Goal: Task Accomplishment & Management: Complete application form

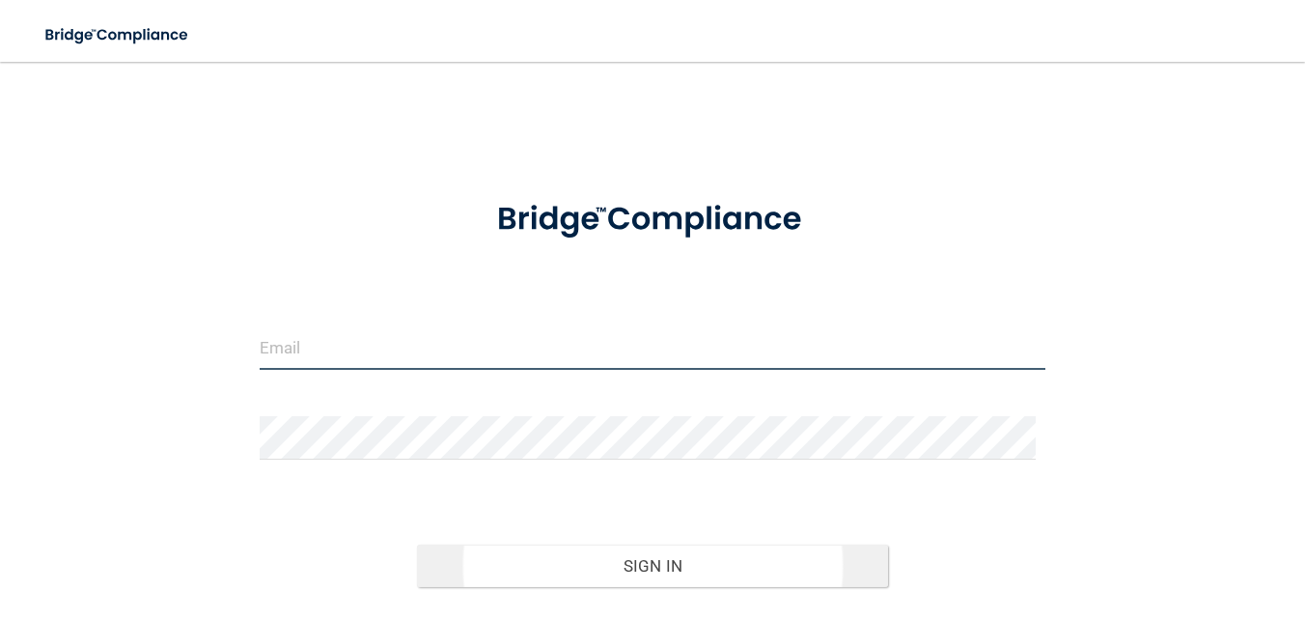
type input "[EMAIL_ADDRESS][DOMAIN_NAME]"
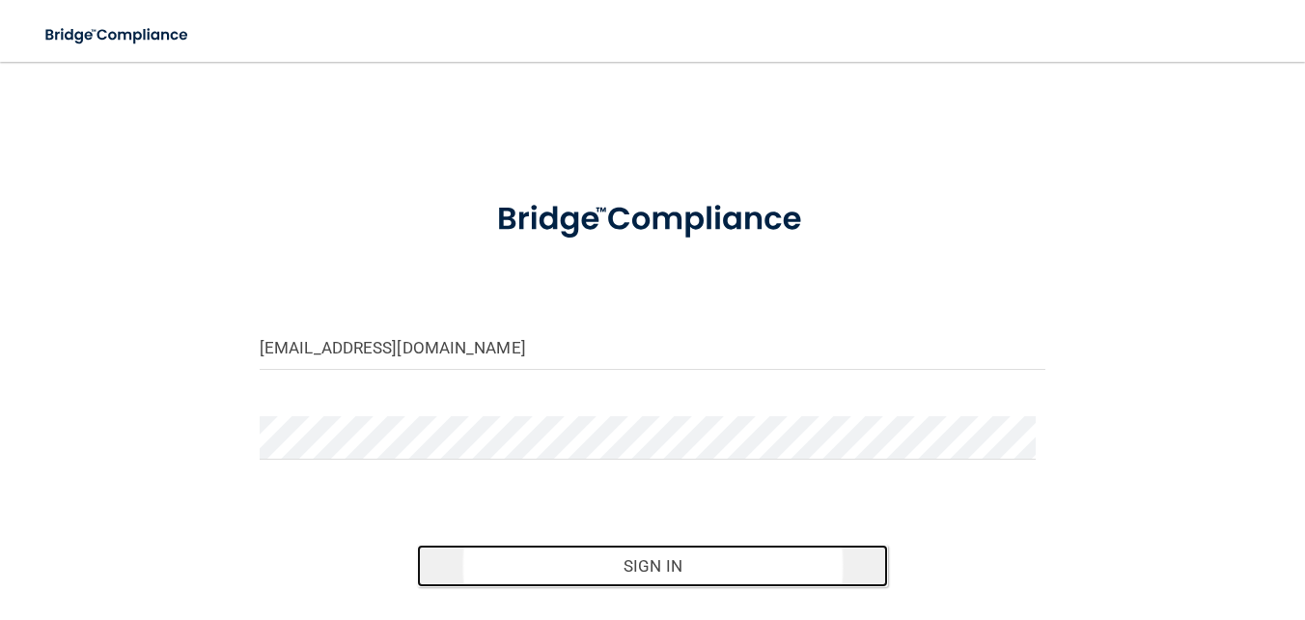
click at [650, 573] on button "Sign In" at bounding box center [652, 566] width 471 height 42
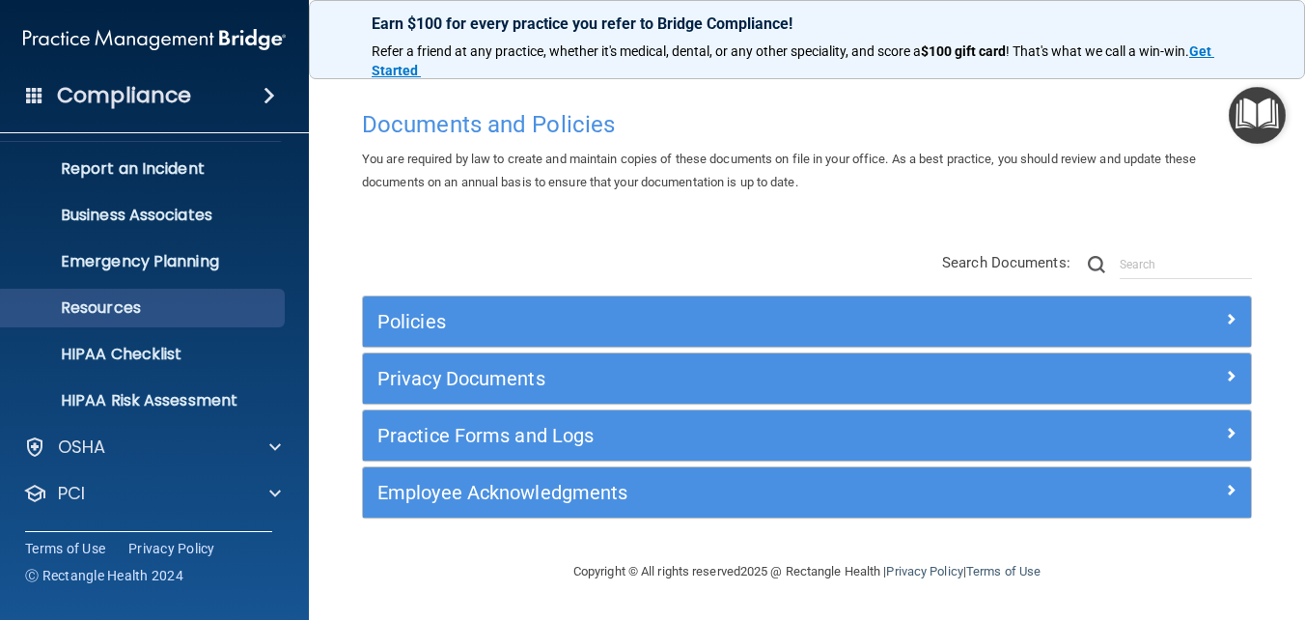
scroll to position [182, 0]
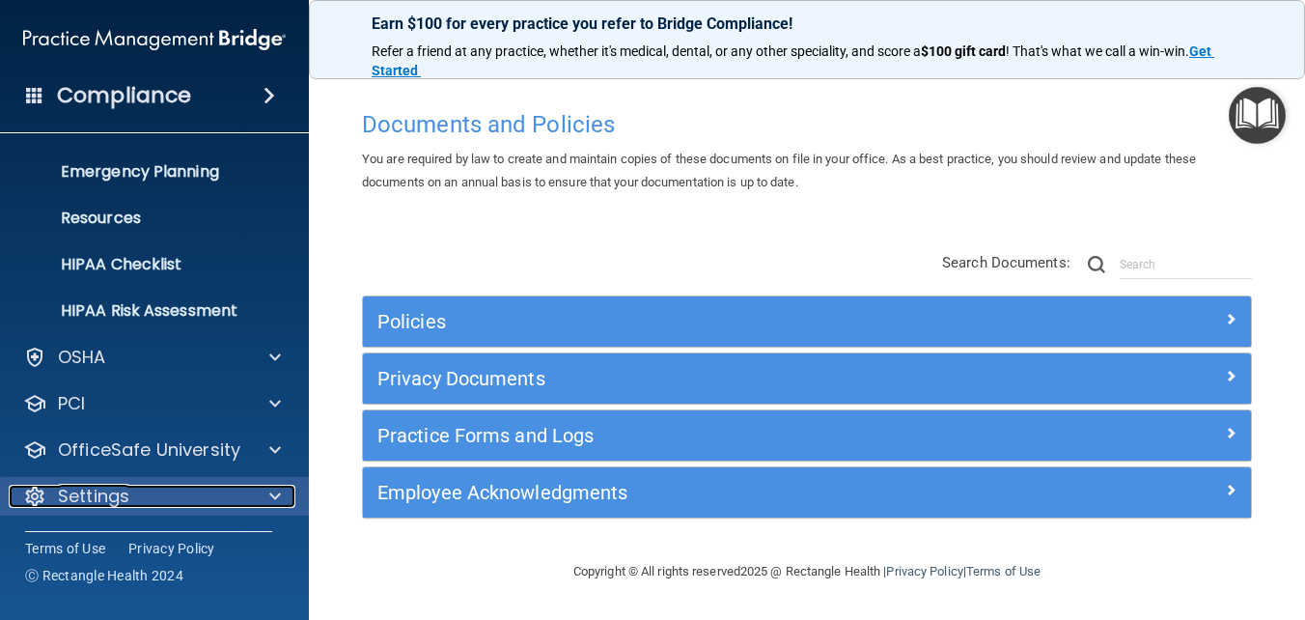
click at [270, 494] on span at bounding box center [275, 496] width 12 height 23
click at [282, 486] on div at bounding box center [272, 496] width 48 height 23
click at [276, 490] on span at bounding box center [275, 496] width 12 height 23
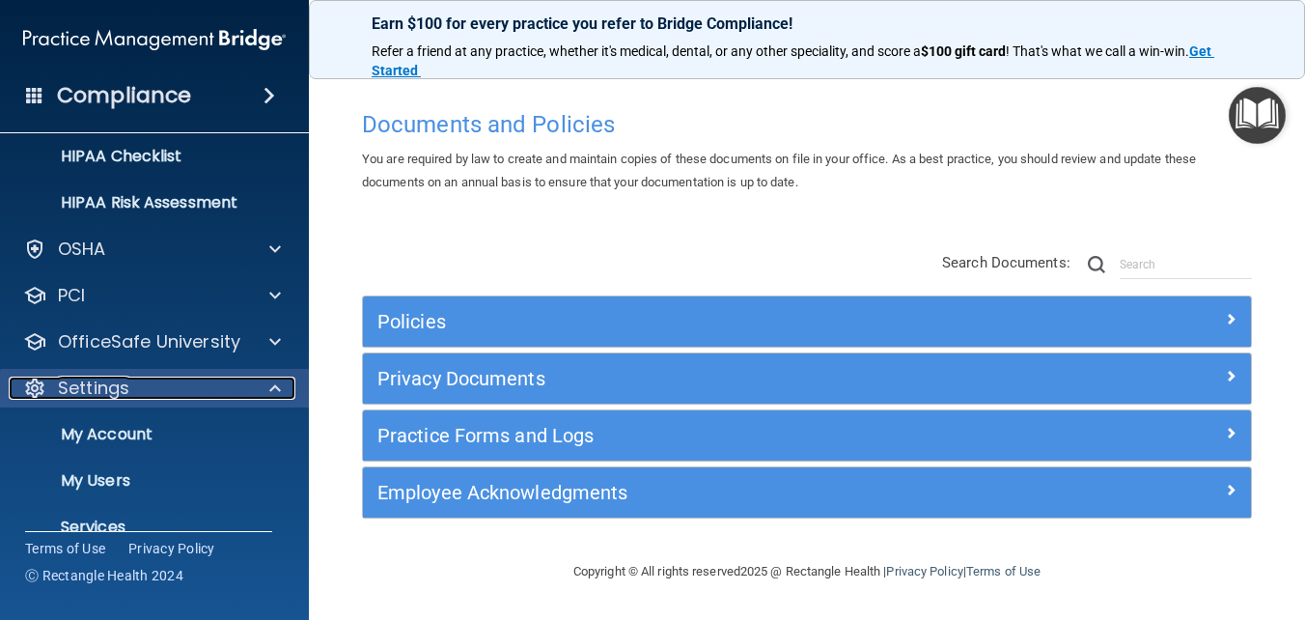
scroll to position [367, 0]
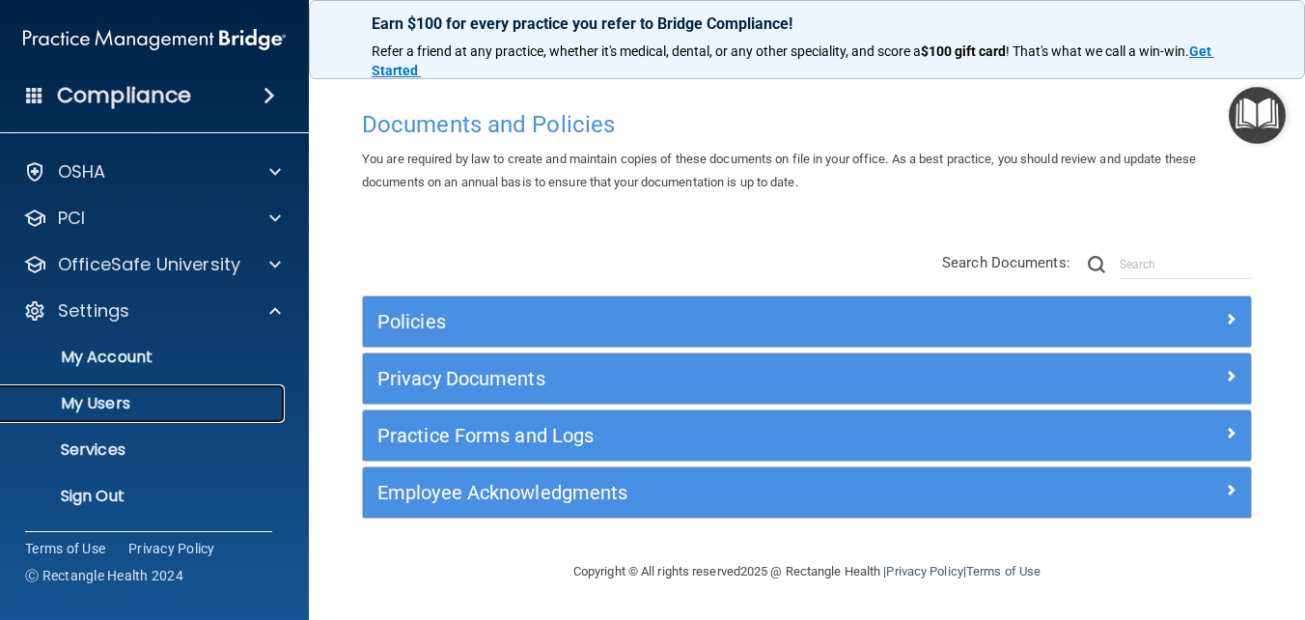
click at [105, 403] on p "My Users" at bounding box center [145, 403] width 264 height 19
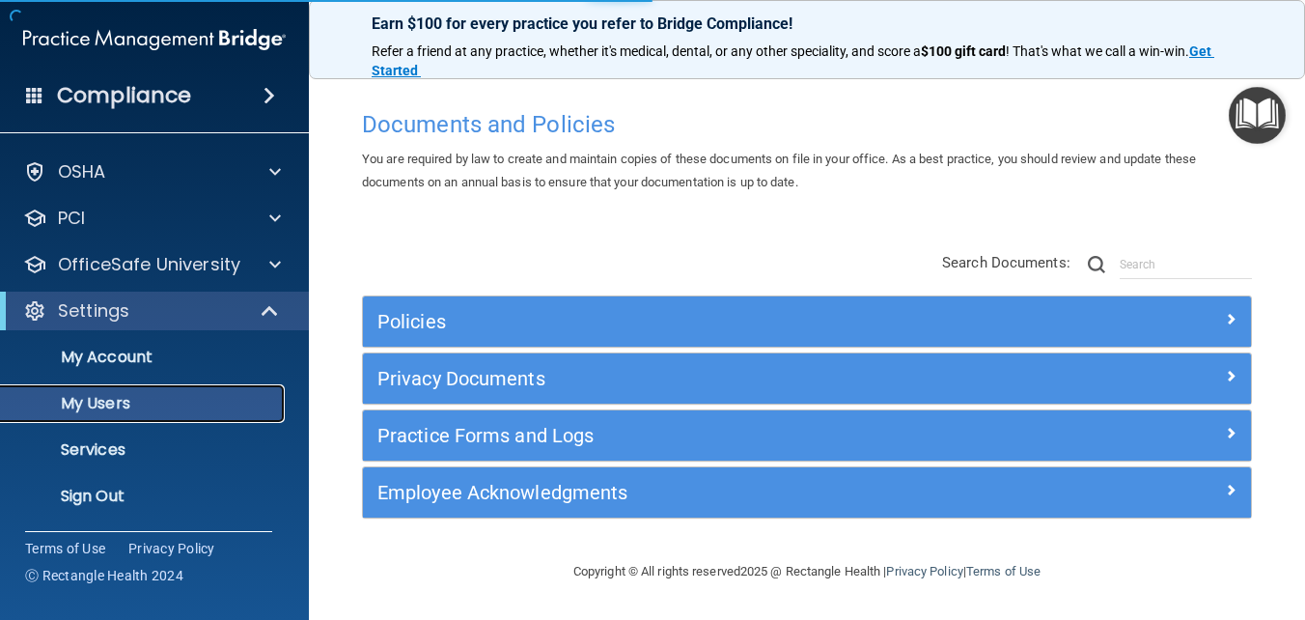
scroll to position [42, 0]
select select "20"
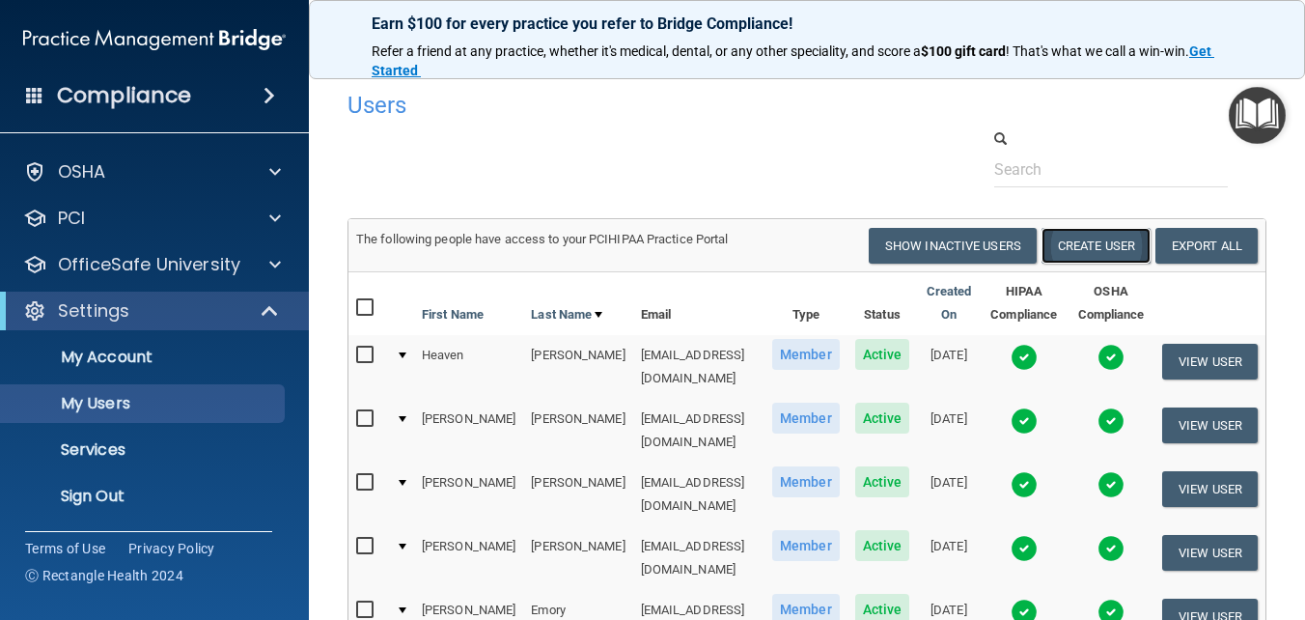
click at [1077, 248] on button "Create User" at bounding box center [1096, 246] width 109 height 36
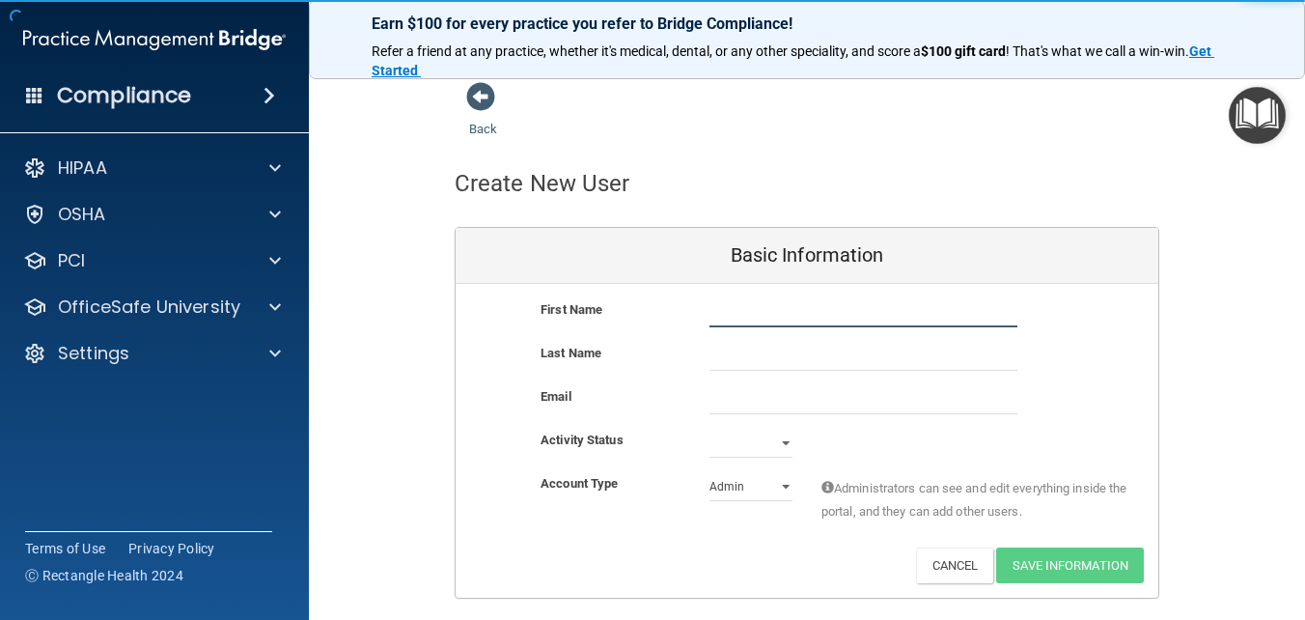
click at [760, 319] on input "text" at bounding box center [864, 312] width 308 height 29
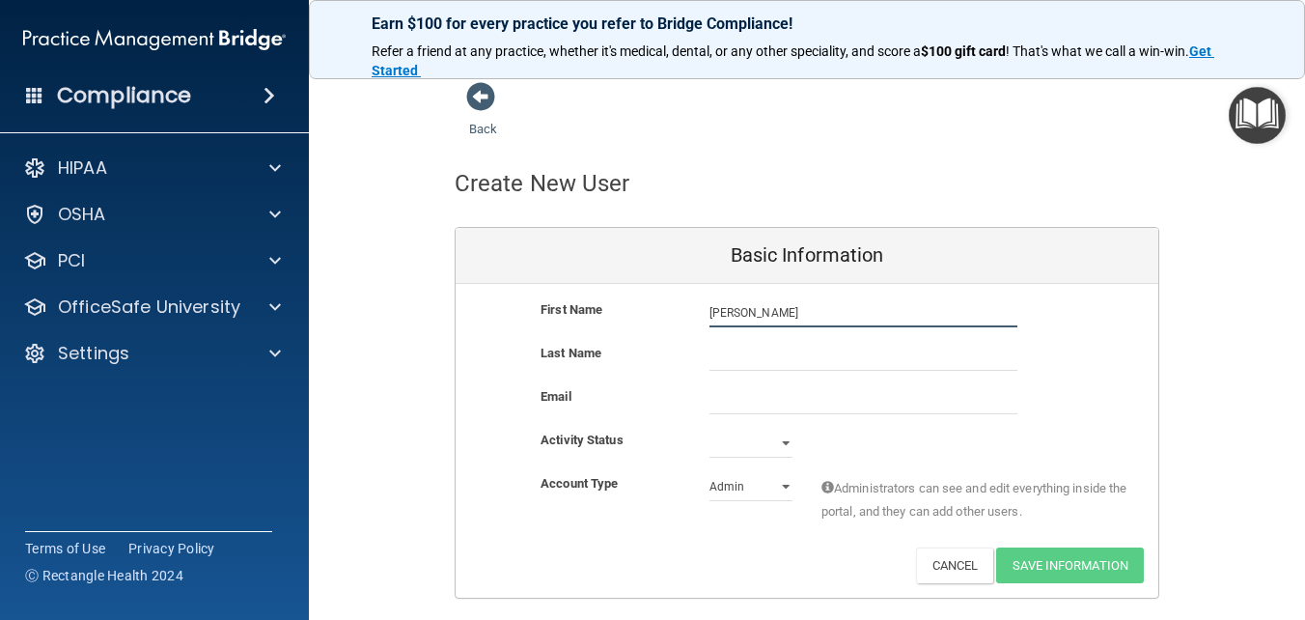
type input "[PERSON_NAME]"
type input "Ory"
click at [741, 405] on input "email" at bounding box center [864, 399] width 308 height 29
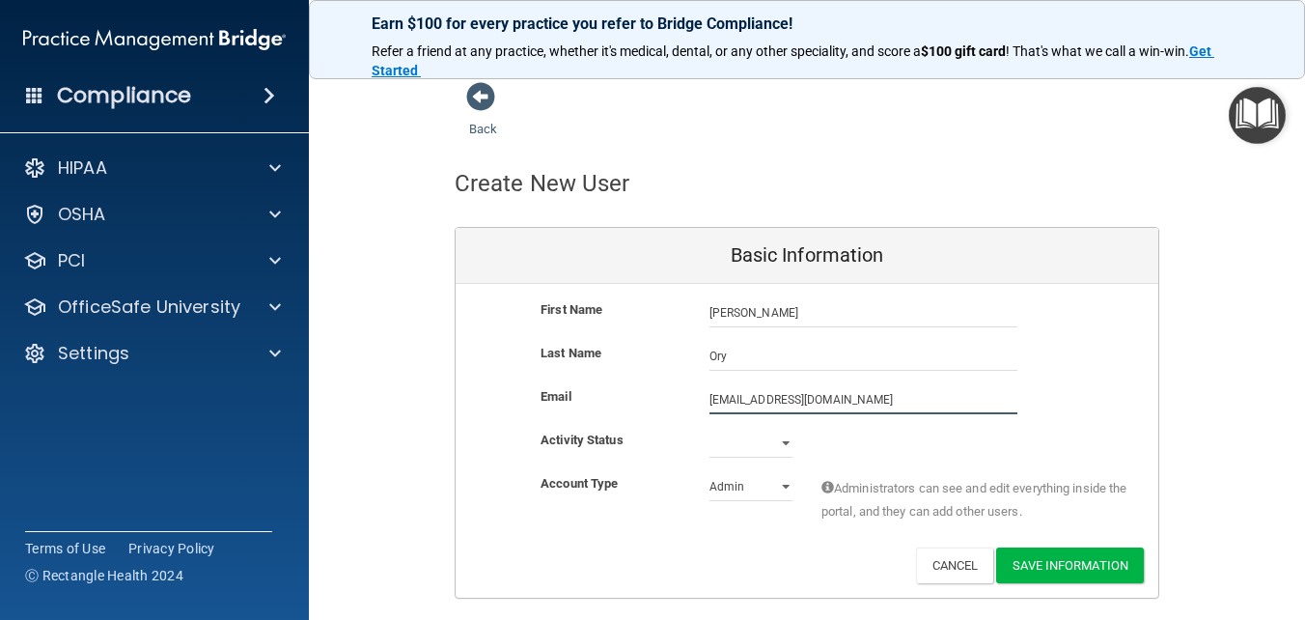
type input "[EMAIL_ADDRESS][DOMAIN_NAME]"
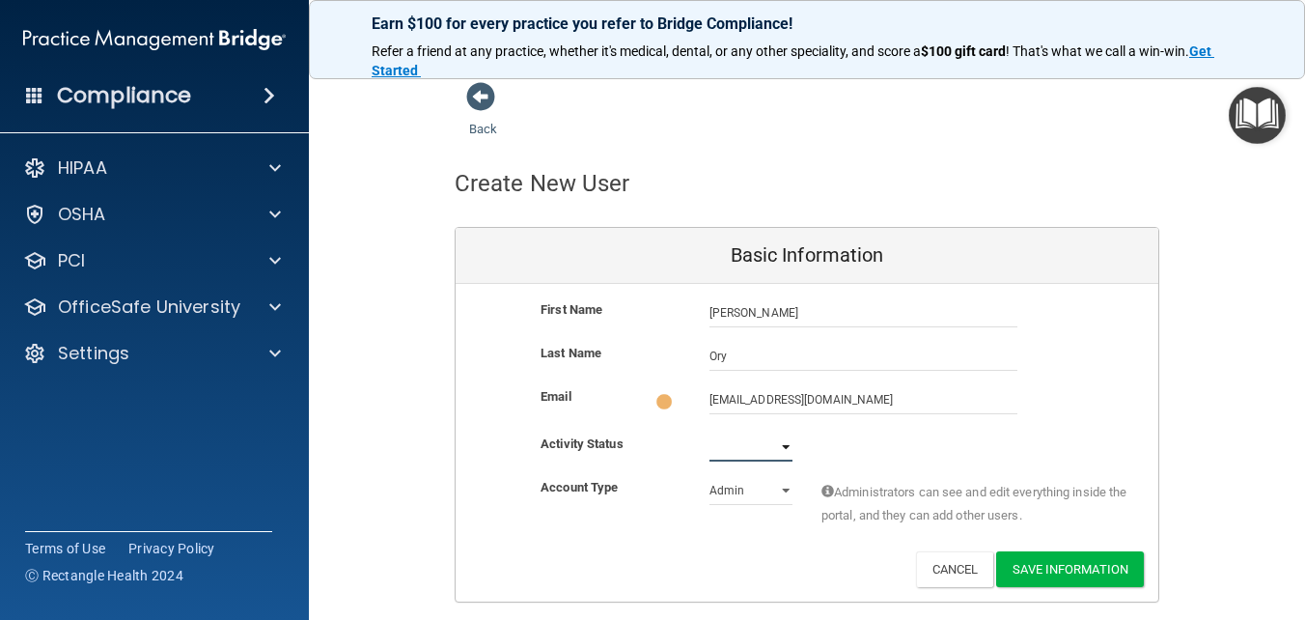
click at [777, 443] on select "Active Inactive" at bounding box center [751, 447] width 83 height 29
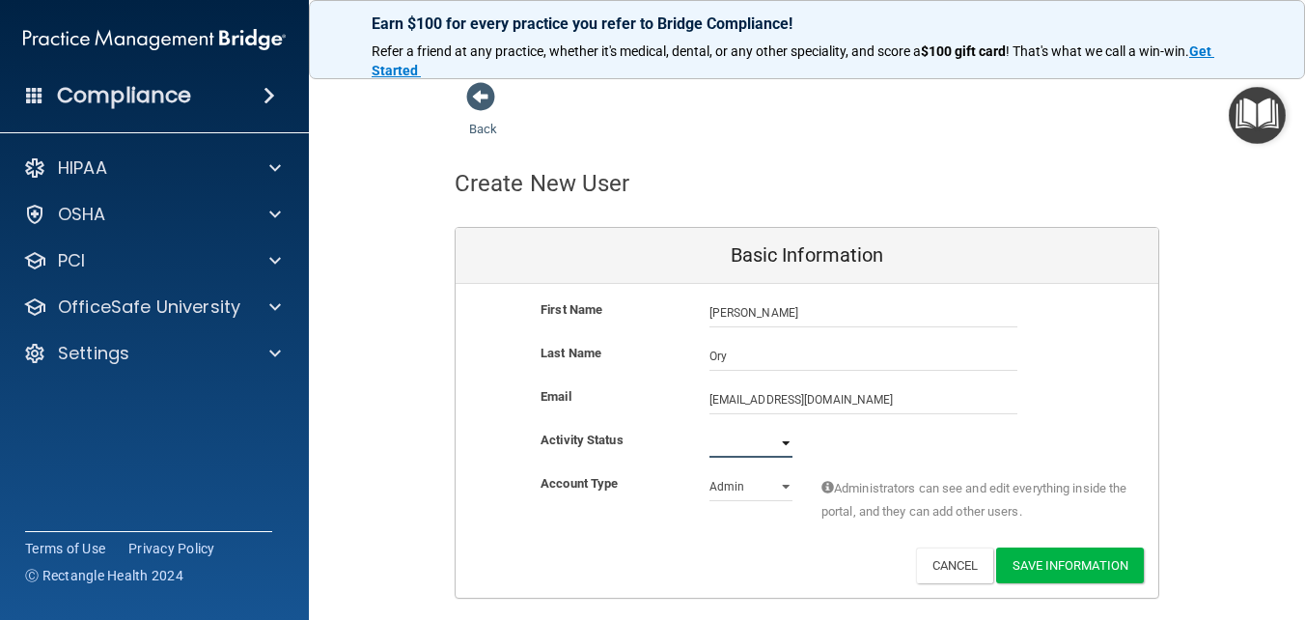
select select "active"
click at [710, 429] on select "Active Inactive" at bounding box center [751, 443] width 83 height 29
click at [770, 485] on select "Admin Member" at bounding box center [751, 486] width 83 height 29
select select "practice_member"
click at [710, 472] on select "Admin Member" at bounding box center [751, 486] width 83 height 29
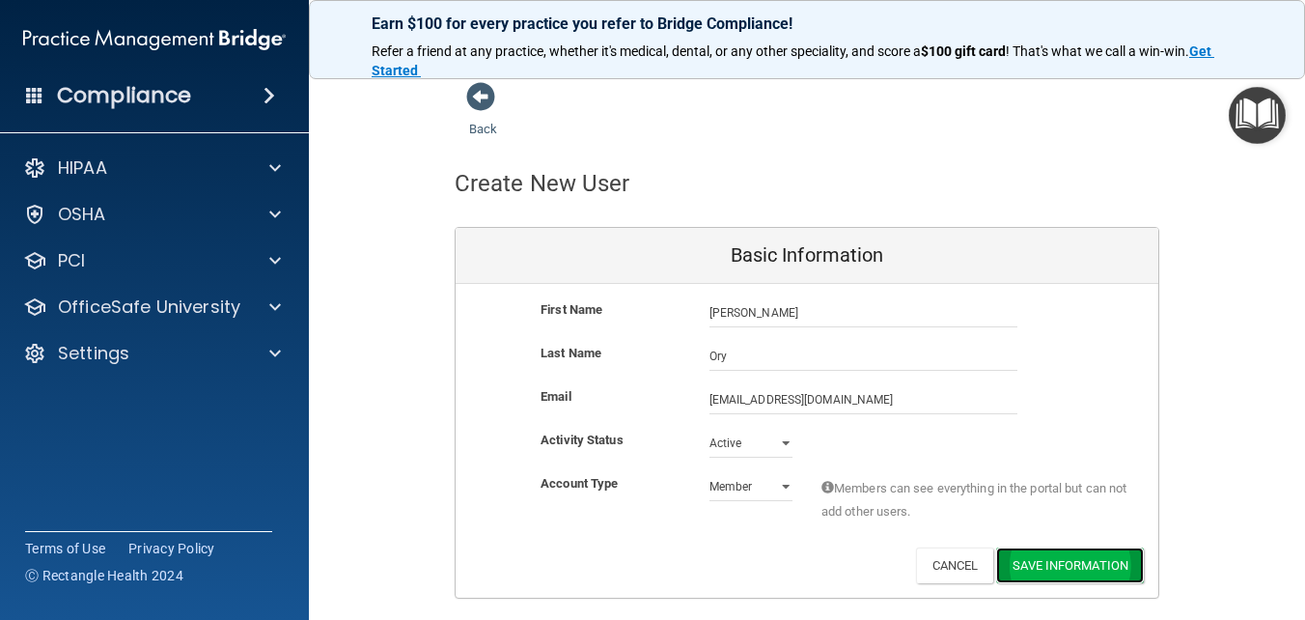
click at [1035, 559] on button "Save Information" at bounding box center [1070, 565] width 148 height 36
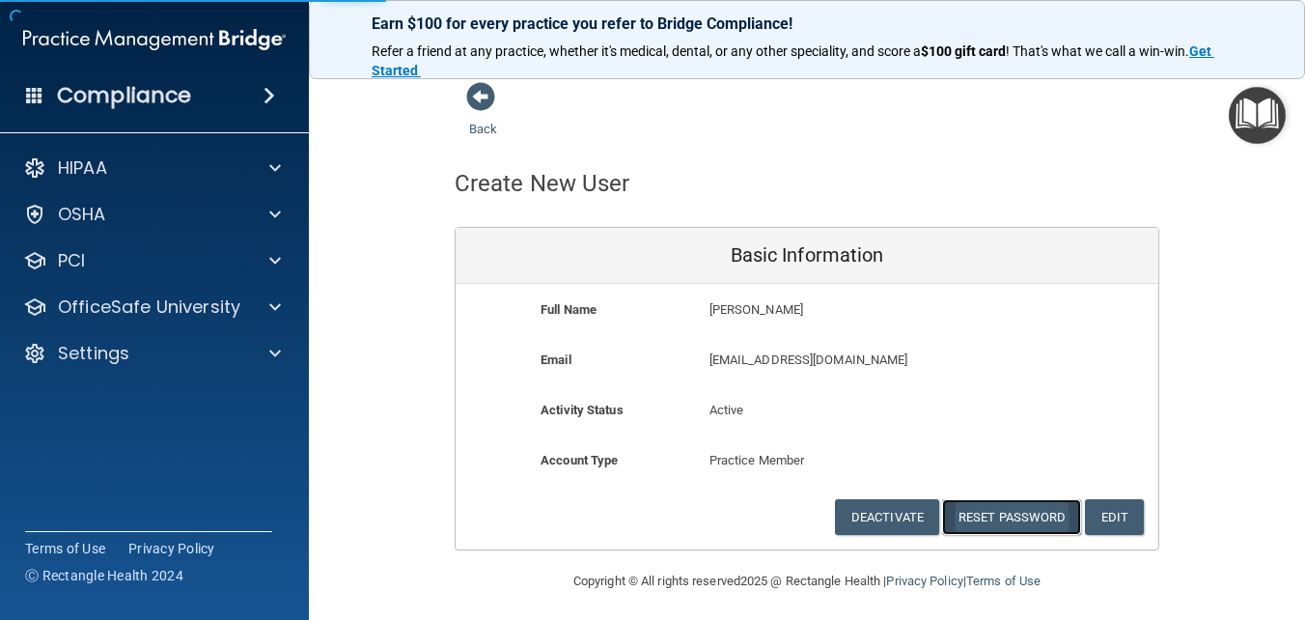
click at [1026, 519] on button "Reset Password" at bounding box center [1011, 517] width 139 height 36
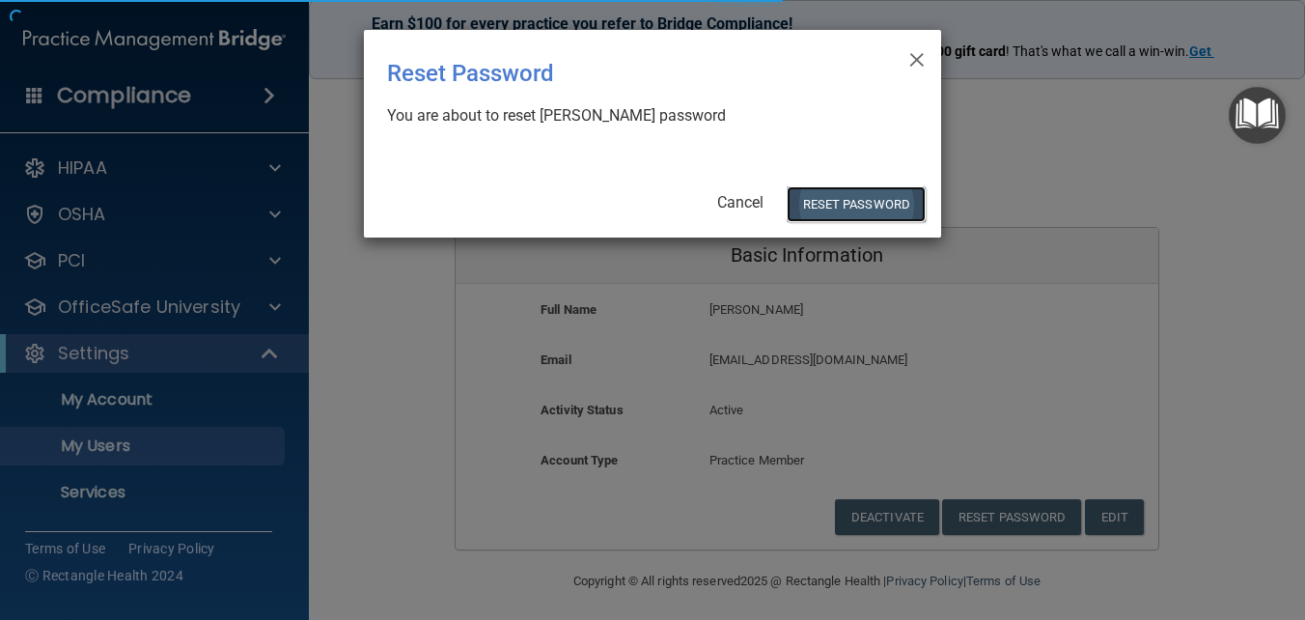
select select "20"
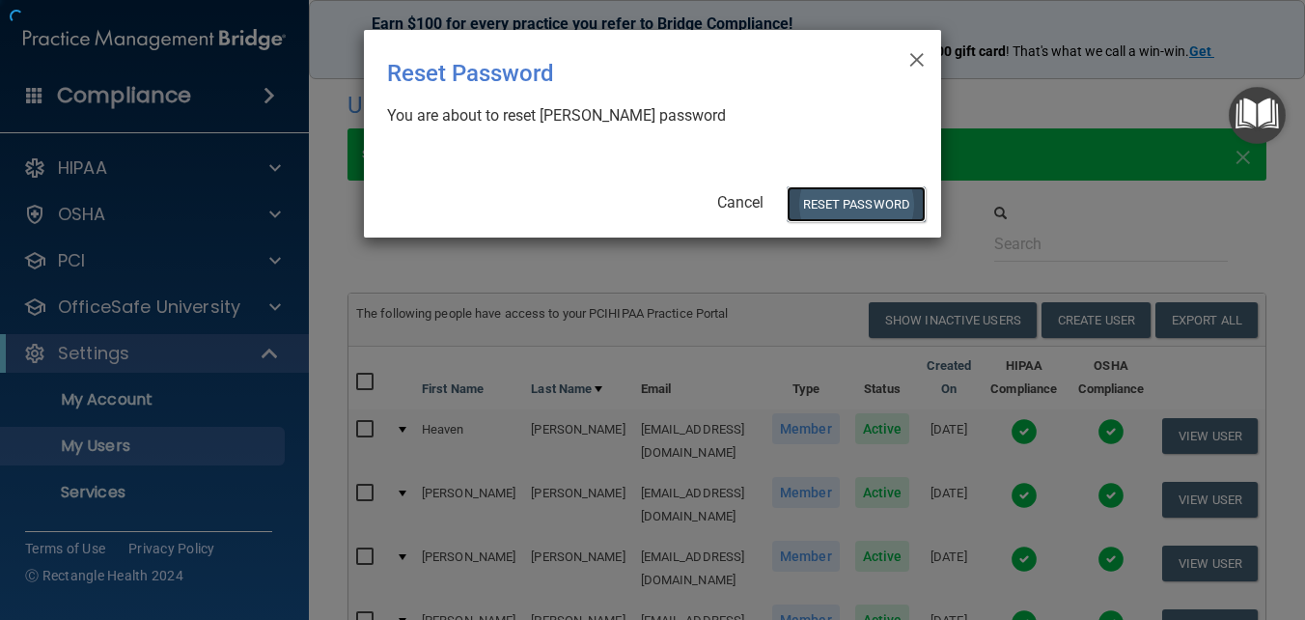
click at [824, 205] on button "Reset Password" at bounding box center [856, 204] width 139 height 36
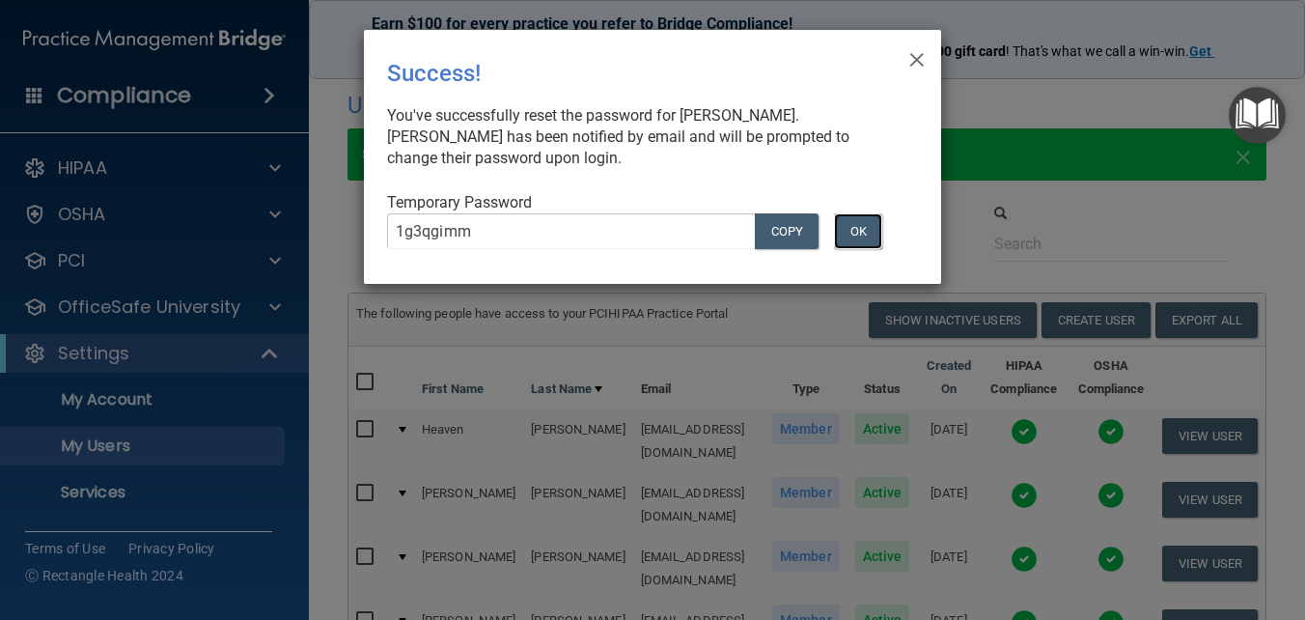
click at [852, 213] on button "OK" at bounding box center [858, 231] width 48 height 36
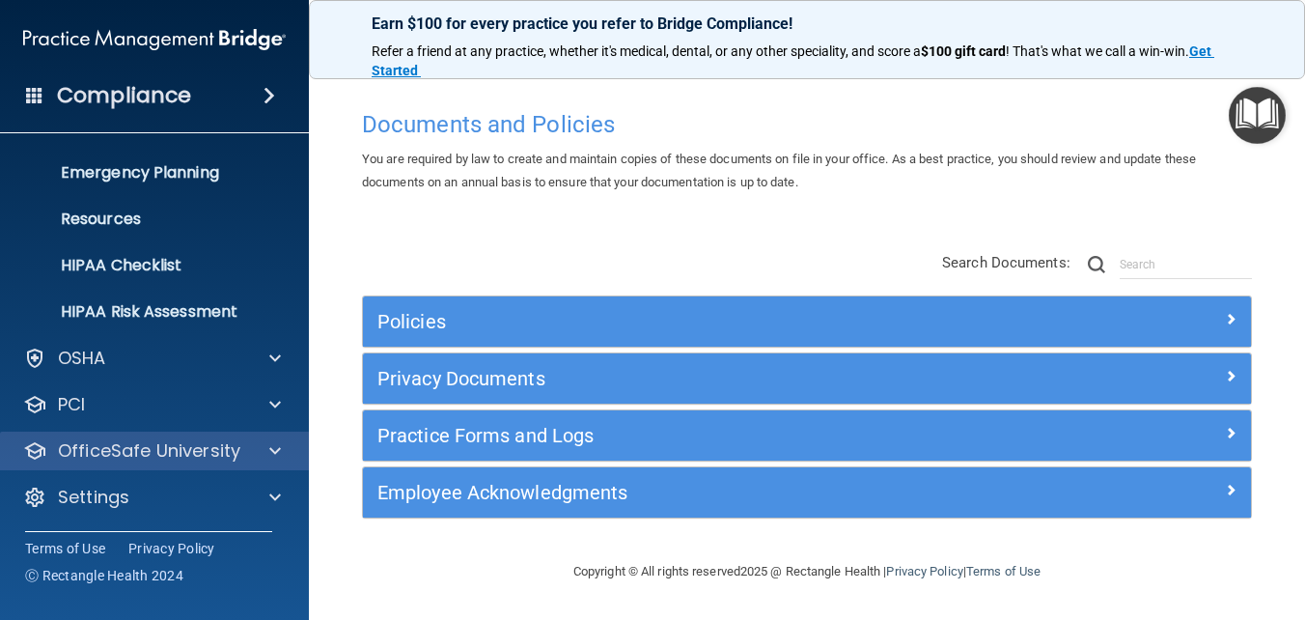
scroll to position [182, 0]
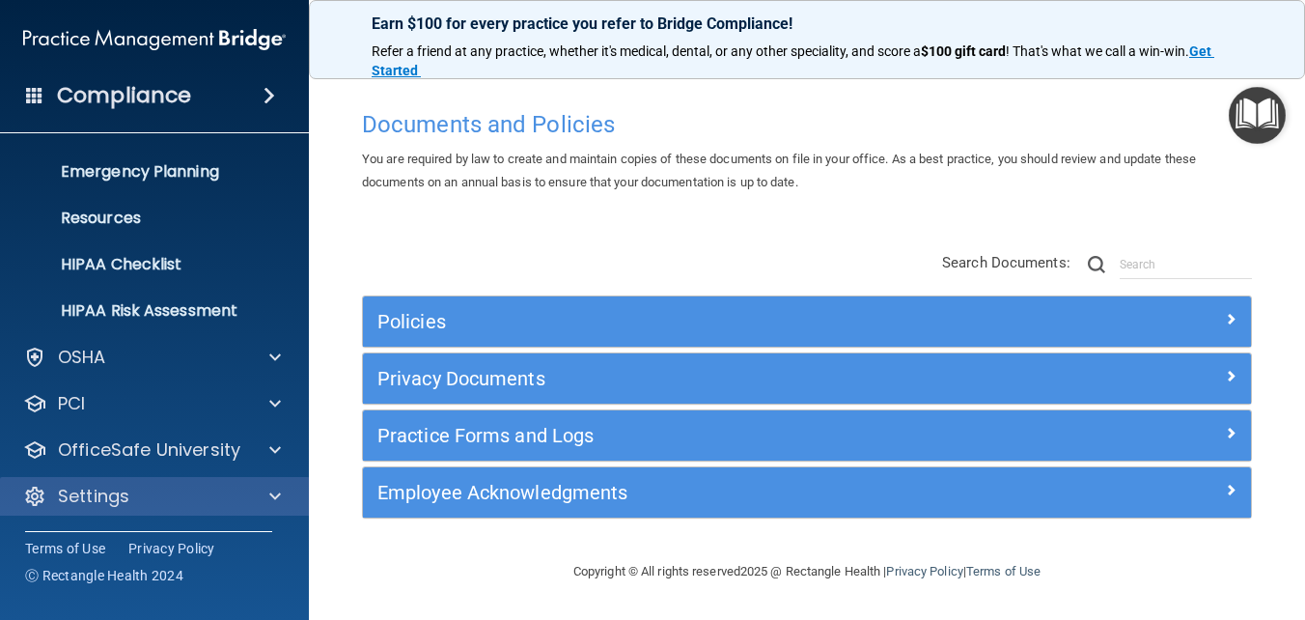
click at [189, 483] on div "Settings" at bounding box center [155, 496] width 310 height 39
click at [276, 494] on span at bounding box center [275, 496] width 12 height 23
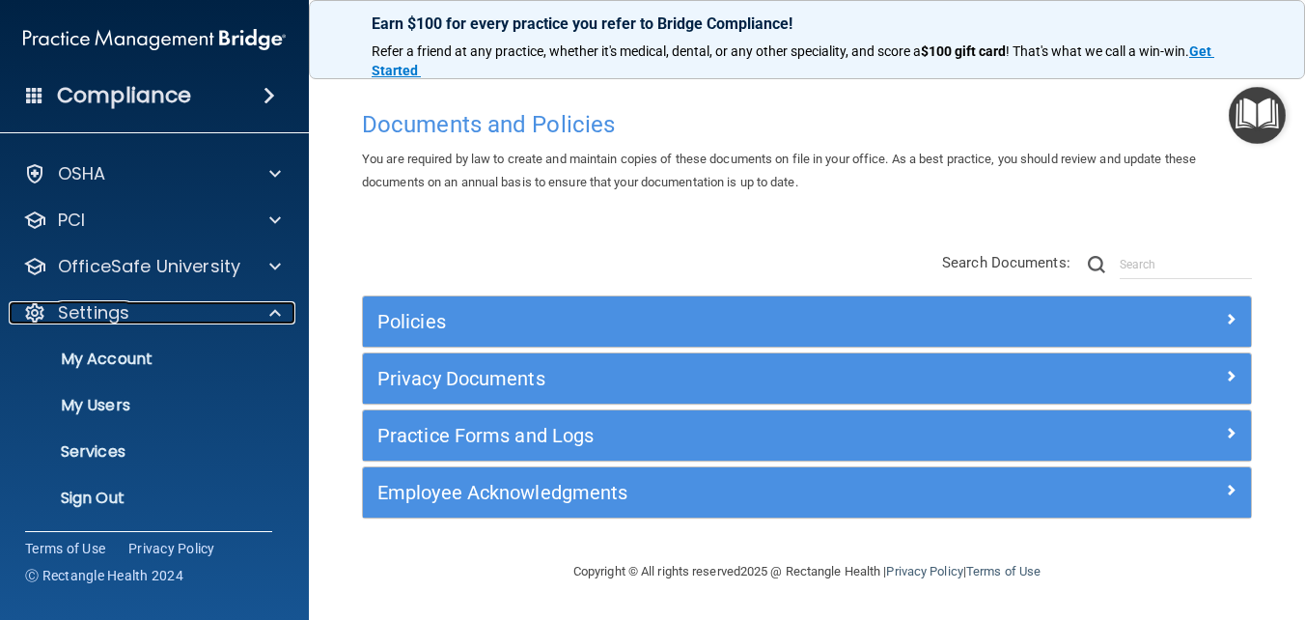
scroll to position [367, 0]
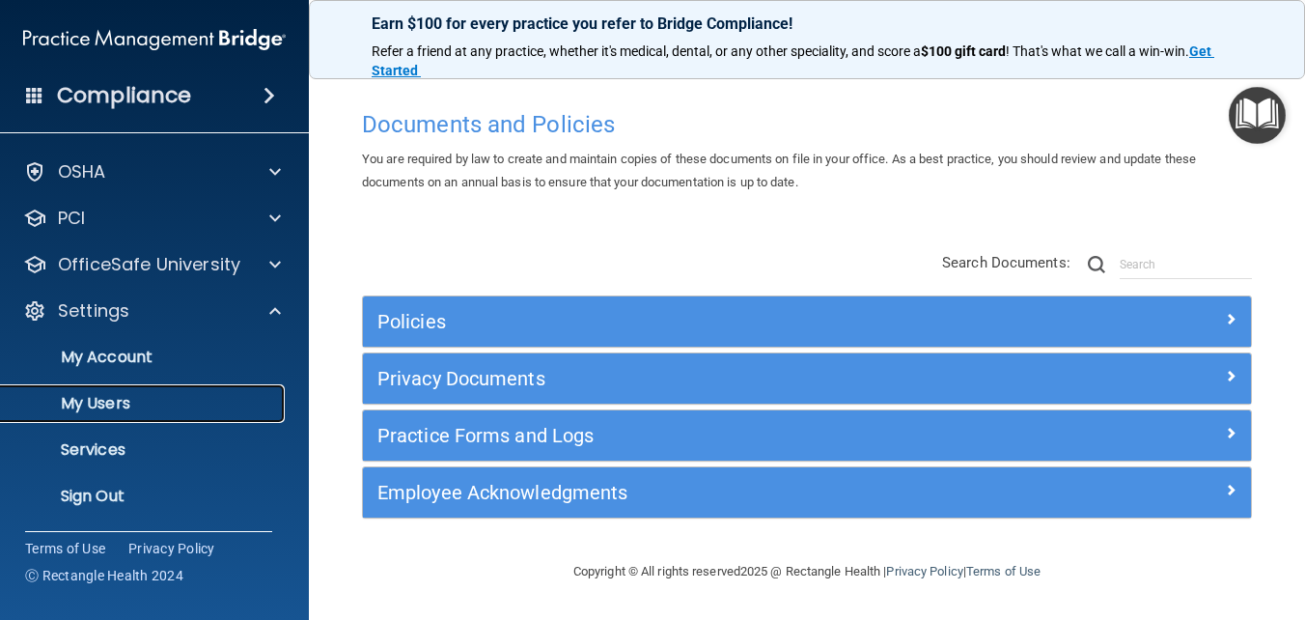
click at [84, 394] on p "My Users" at bounding box center [145, 403] width 264 height 19
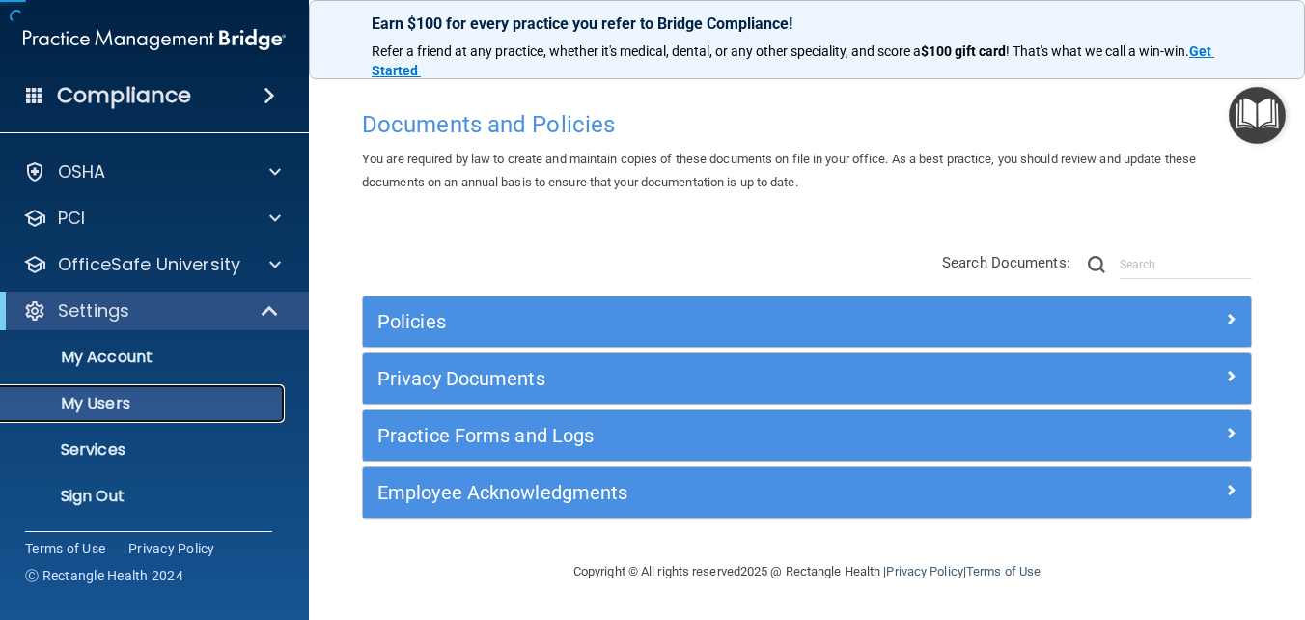
scroll to position [42, 0]
select select "20"
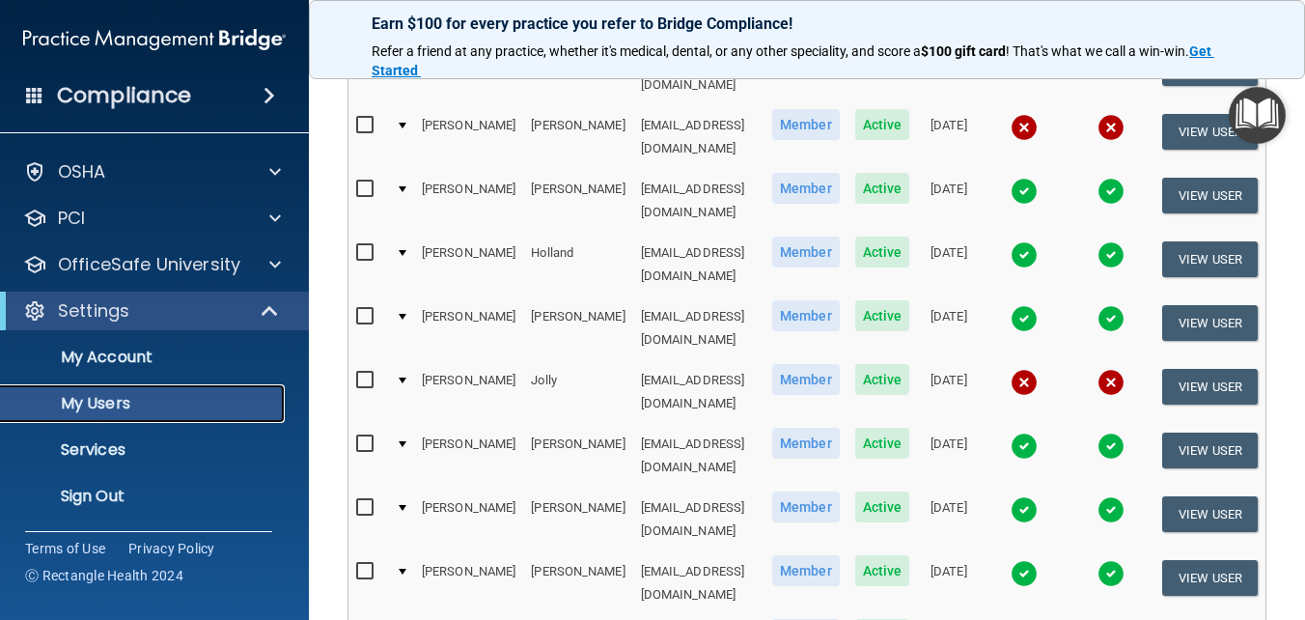
scroll to position [772, 0]
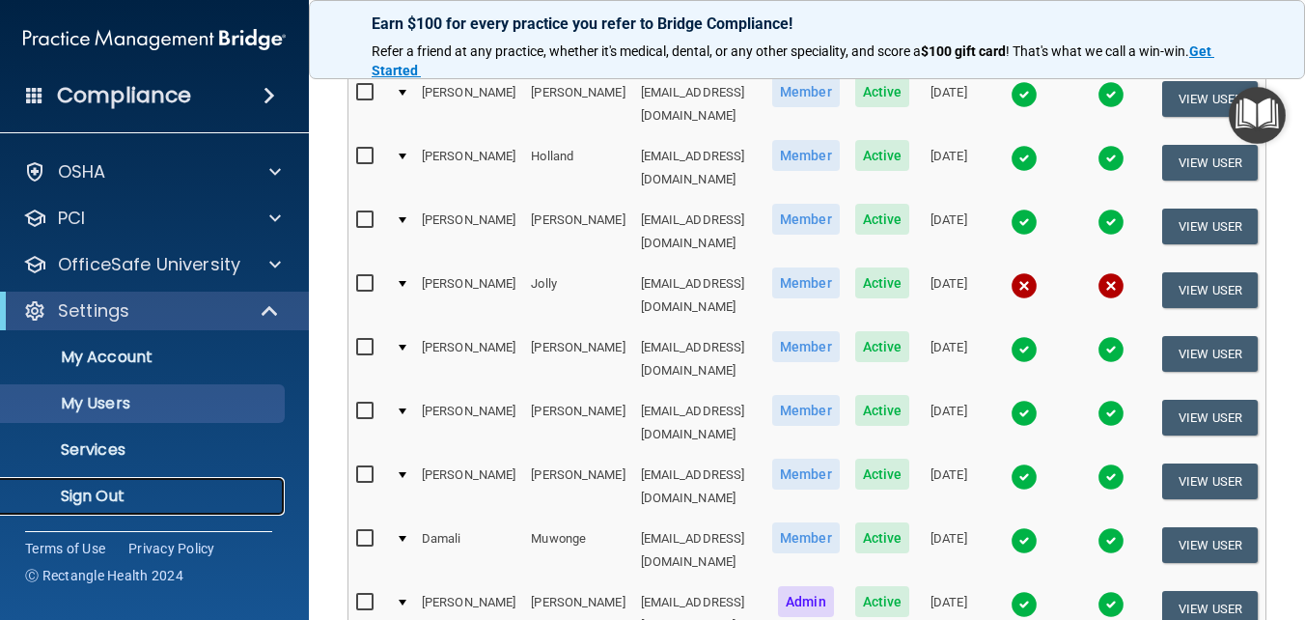
click at [70, 489] on p "Sign Out" at bounding box center [145, 496] width 264 height 19
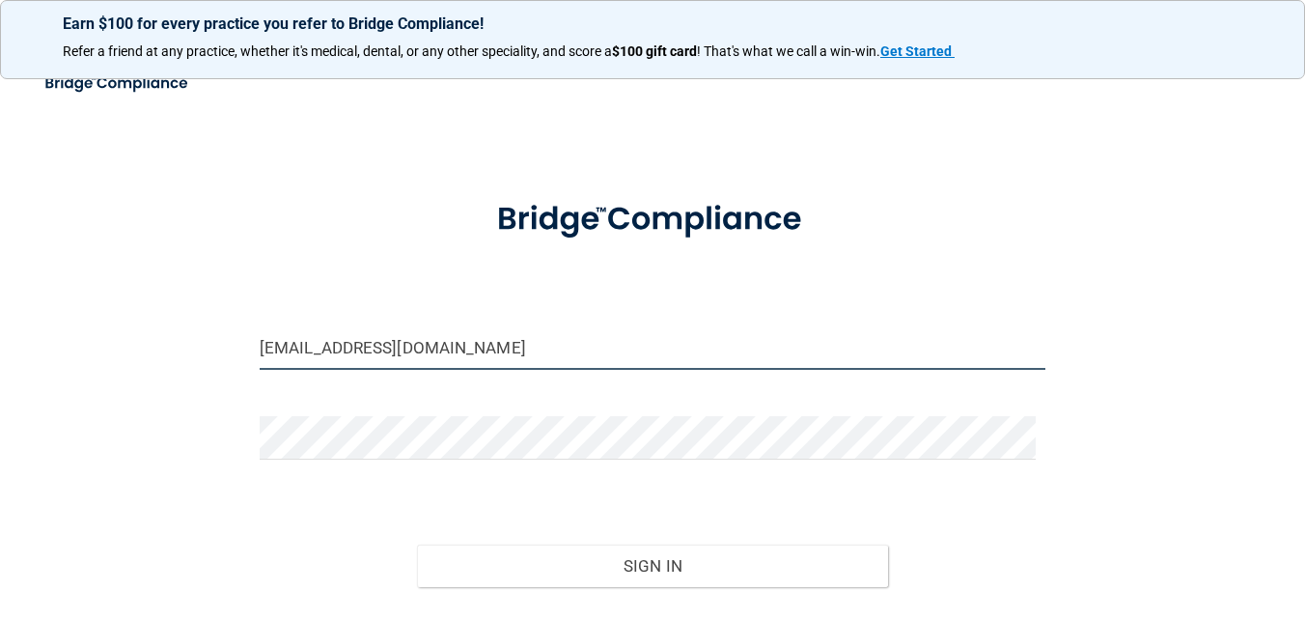
click at [472, 344] on input "[EMAIL_ADDRESS][DOMAIN_NAME]" at bounding box center [653, 347] width 786 height 43
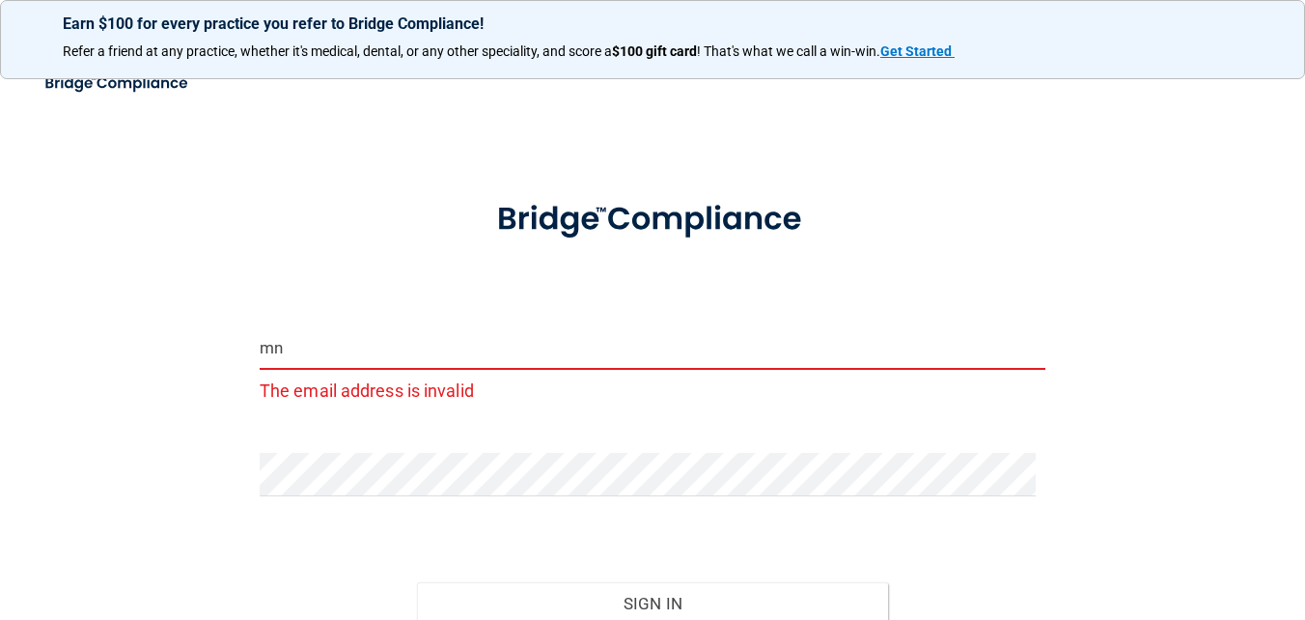
type input "m"
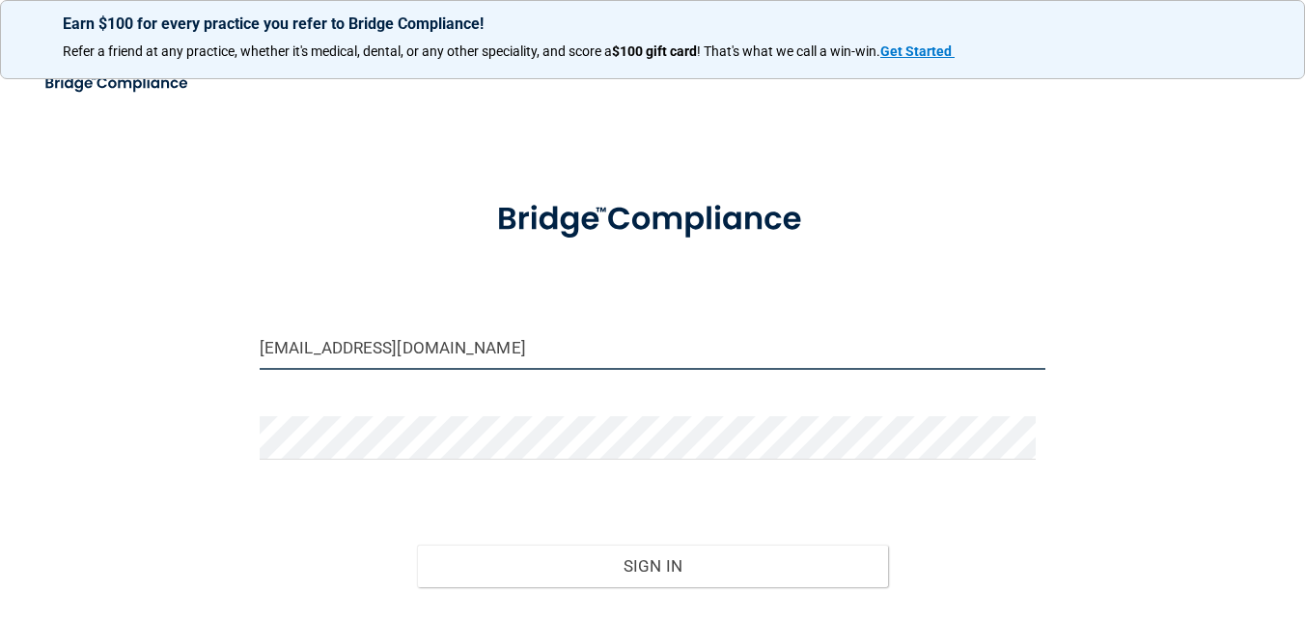
type input "[EMAIL_ADDRESS][DOMAIN_NAME]"
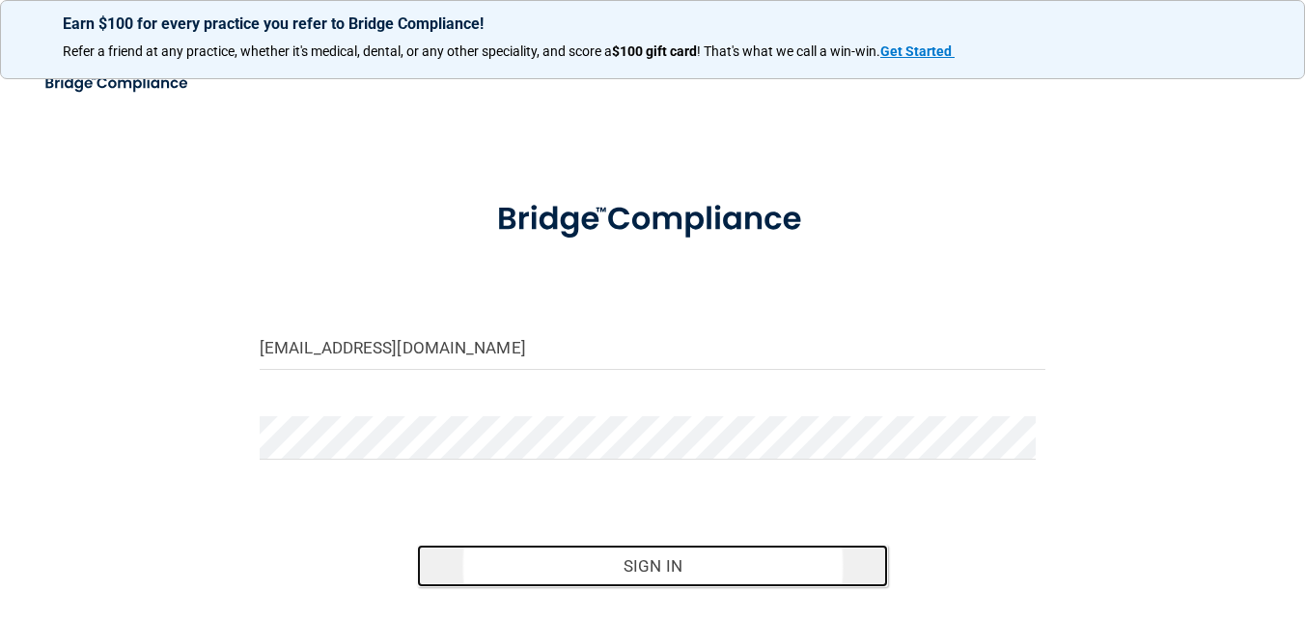
click at [642, 552] on button "Sign In" at bounding box center [652, 566] width 471 height 42
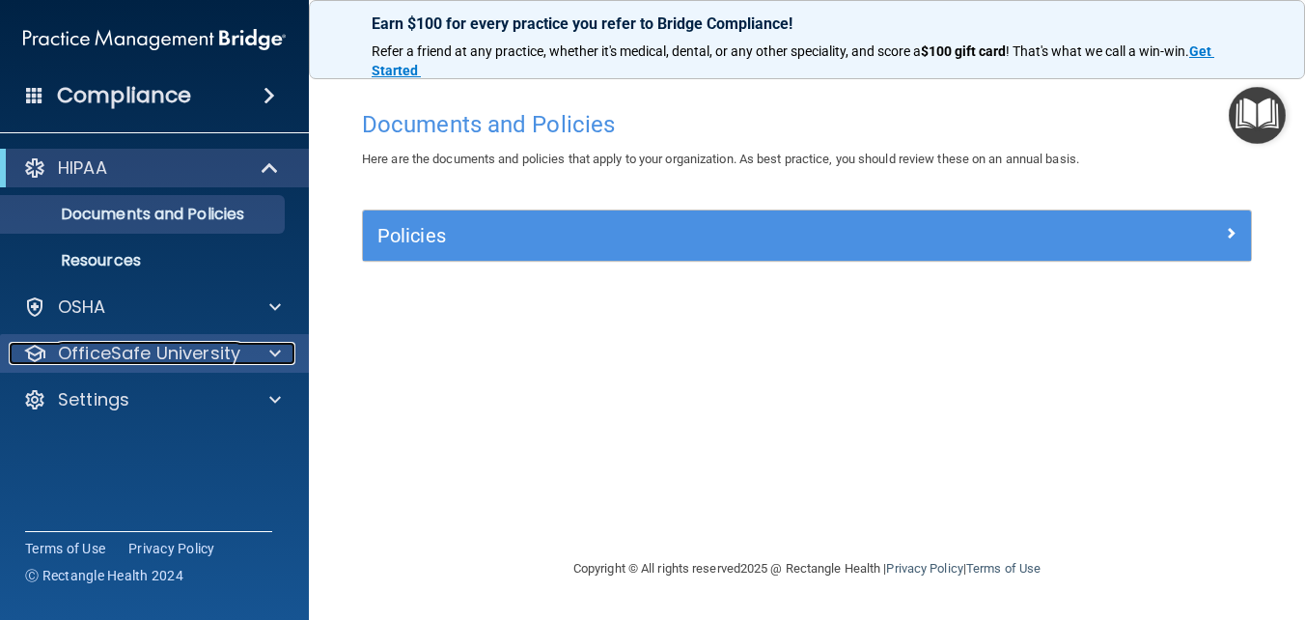
click at [132, 349] on p "OfficeSafe University" at bounding box center [149, 353] width 182 height 23
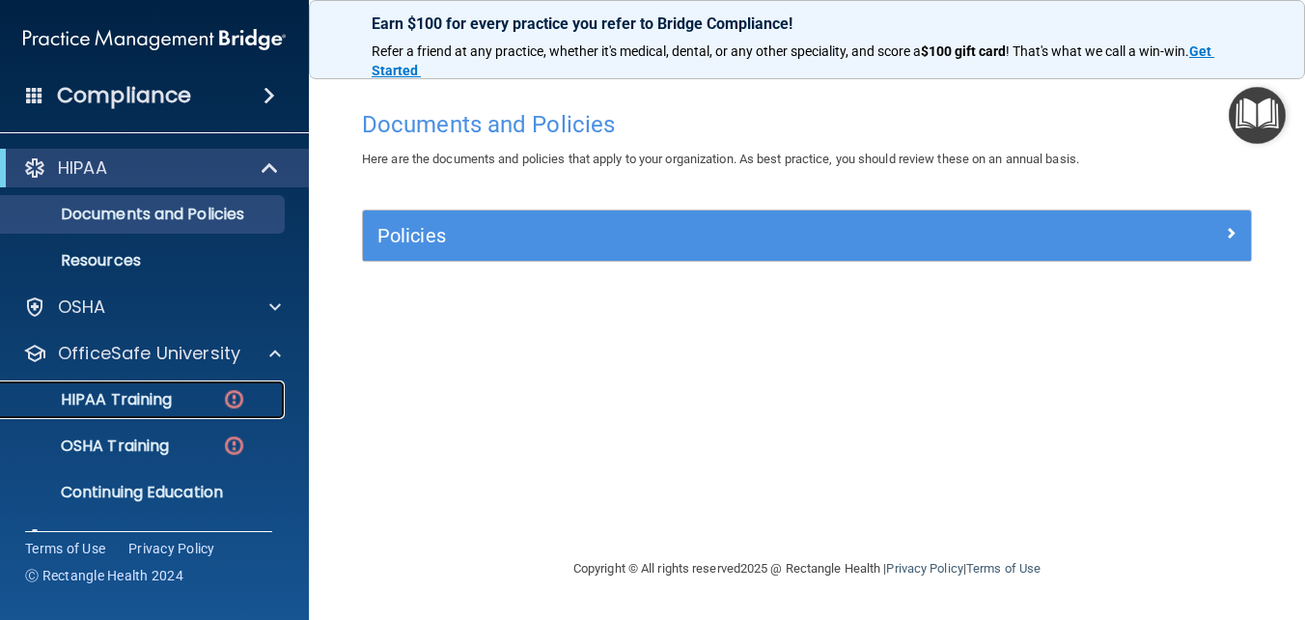
click at [142, 405] on p "HIPAA Training" at bounding box center [92, 399] width 159 height 19
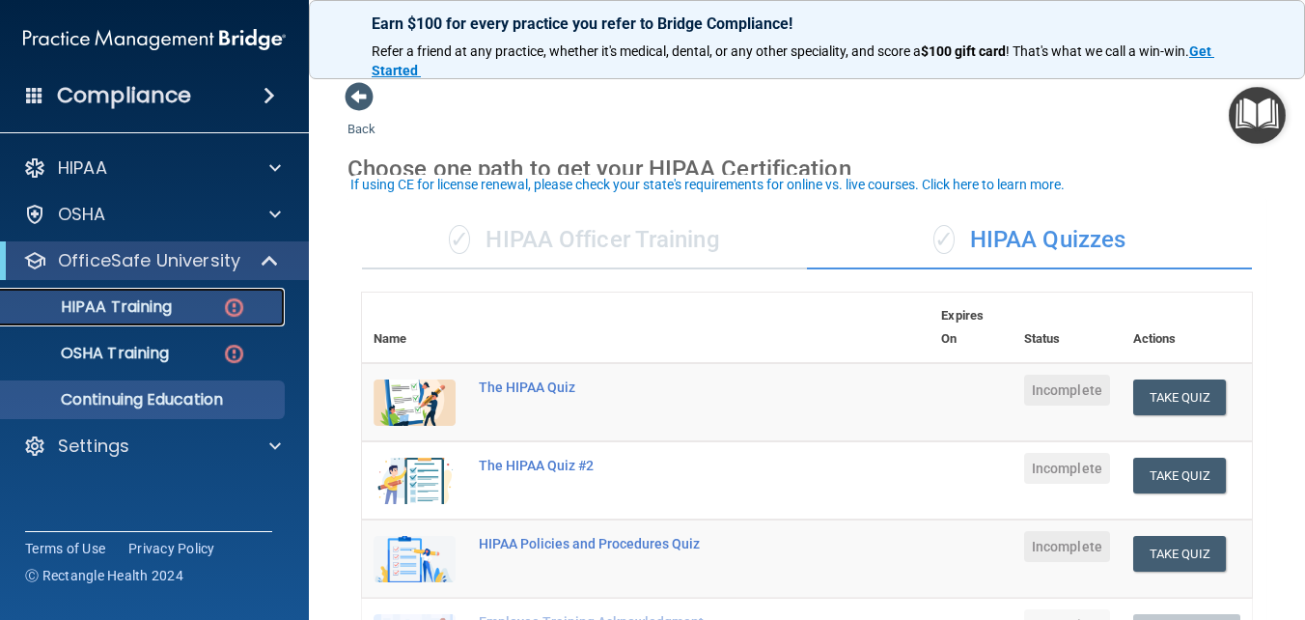
scroll to position [97, 0]
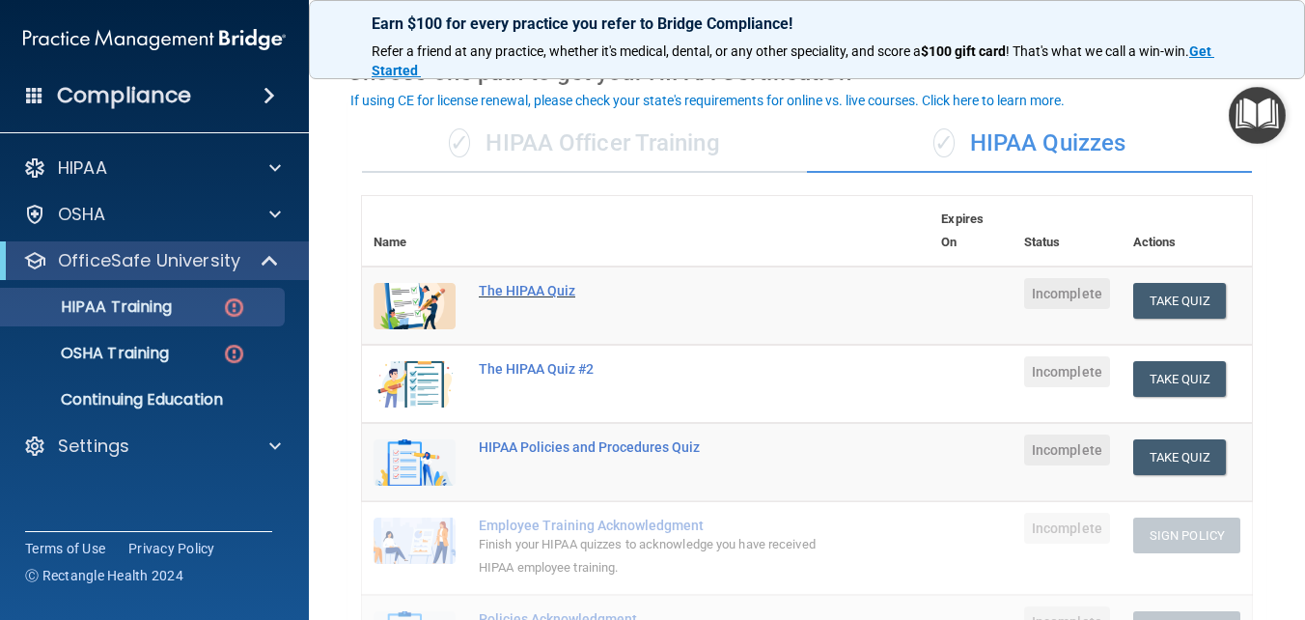
click at [536, 295] on div "The HIPAA Quiz" at bounding box center [656, 290] width 354 height 15
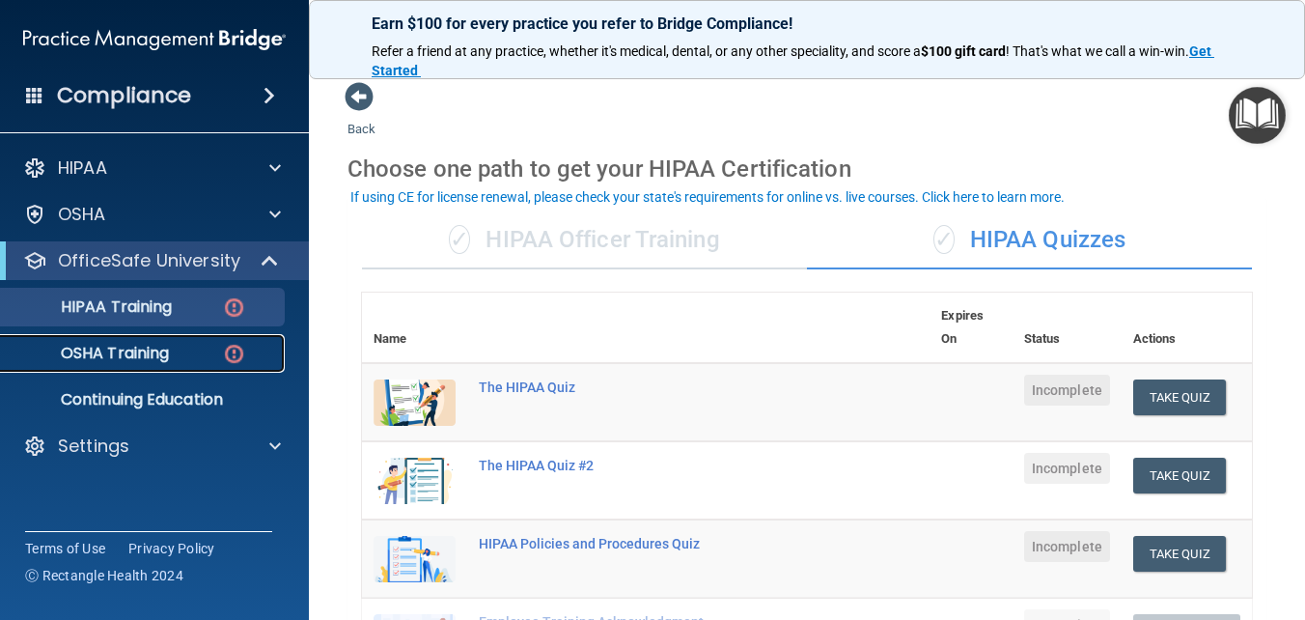
click at [139, 344] on p "OSHA Training" at bounding box center [91, 353] width 156 height 19
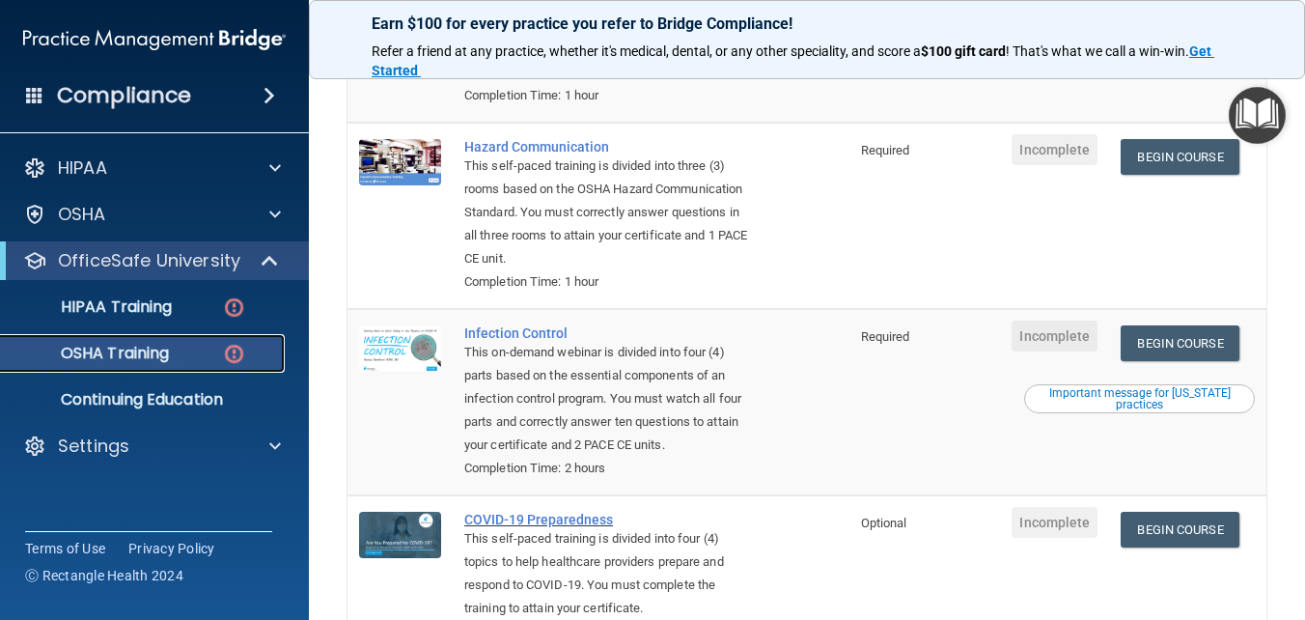
scroll to position [330, 0]
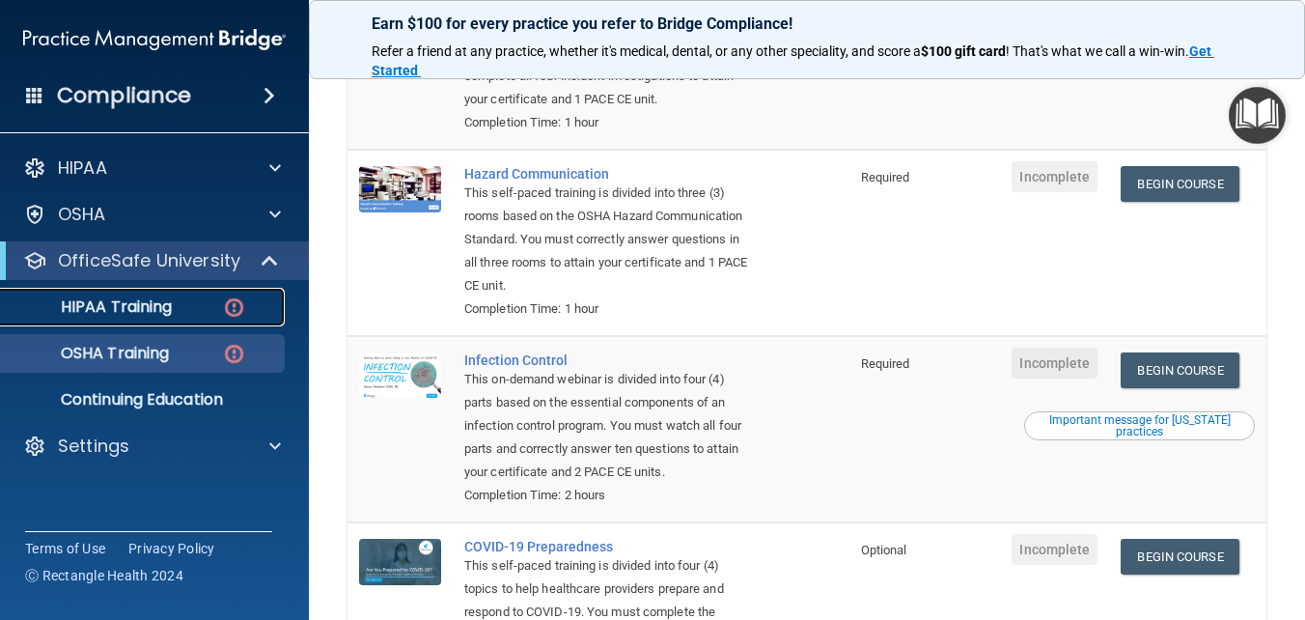
click at [172, 316] on p "HIPAA Training" at bounding box center [92, 306] width 159 height 19
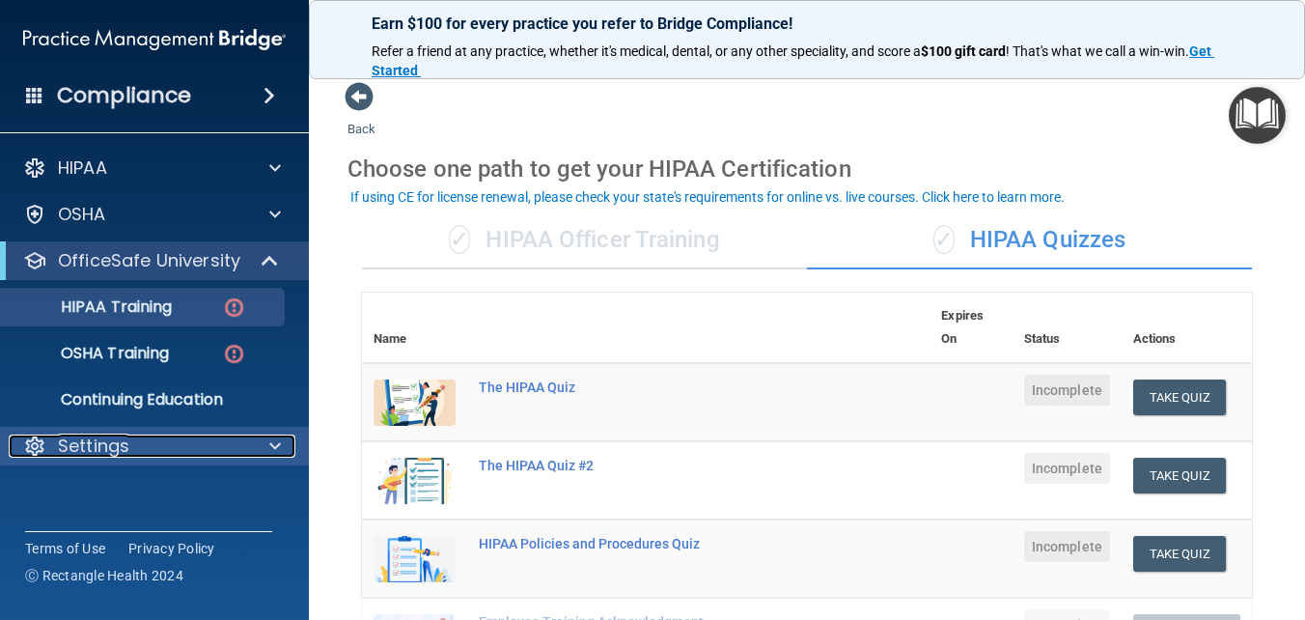
click at [268, 448] on div at bounding box center [272, 445] width 48 height 23
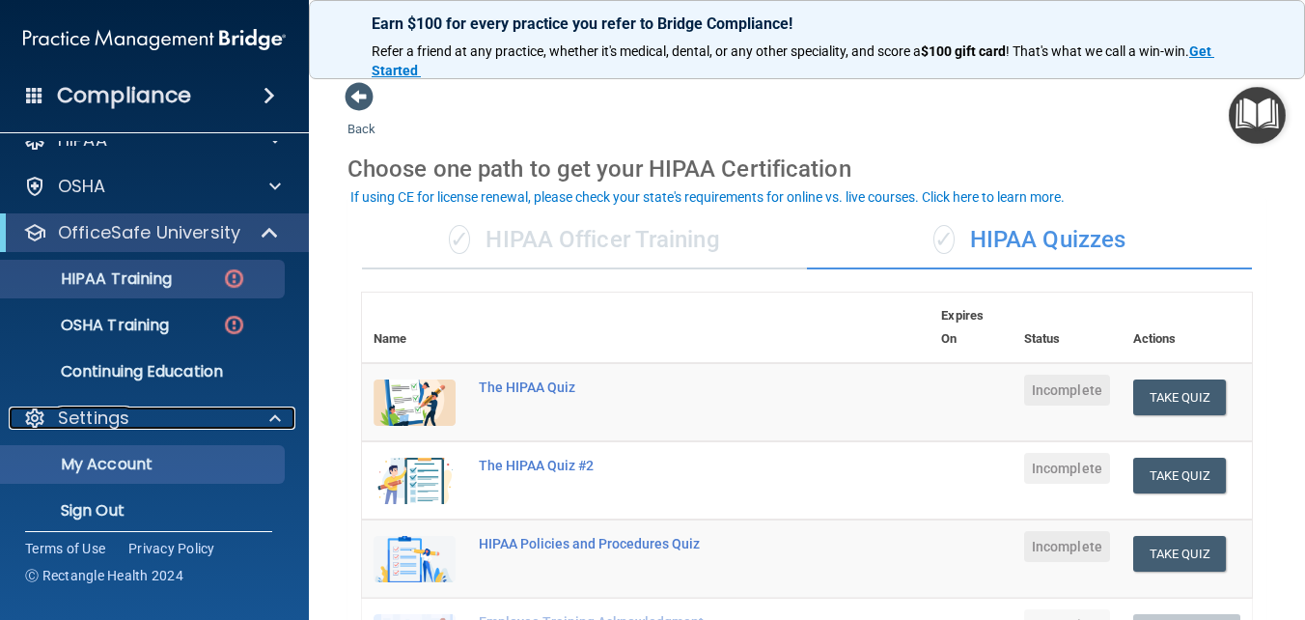
scroll to position [42, 0]
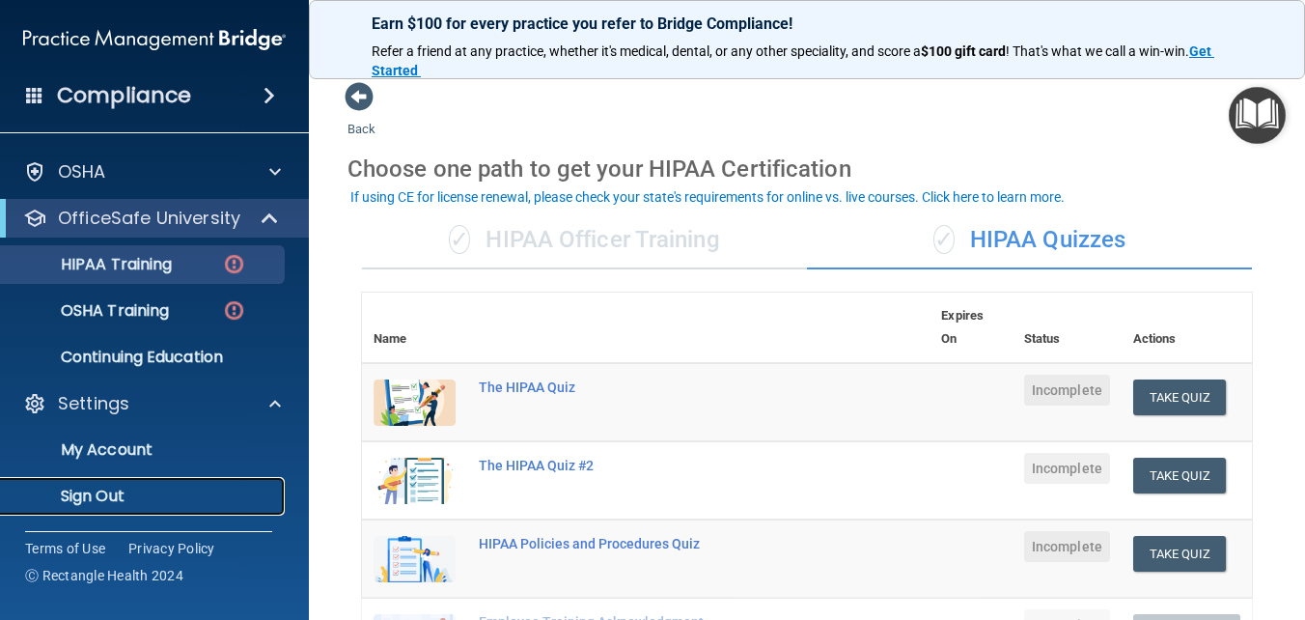
click at [109, 497] on p "Sign Out" at bounding box center [145, 496] width 264 height 19
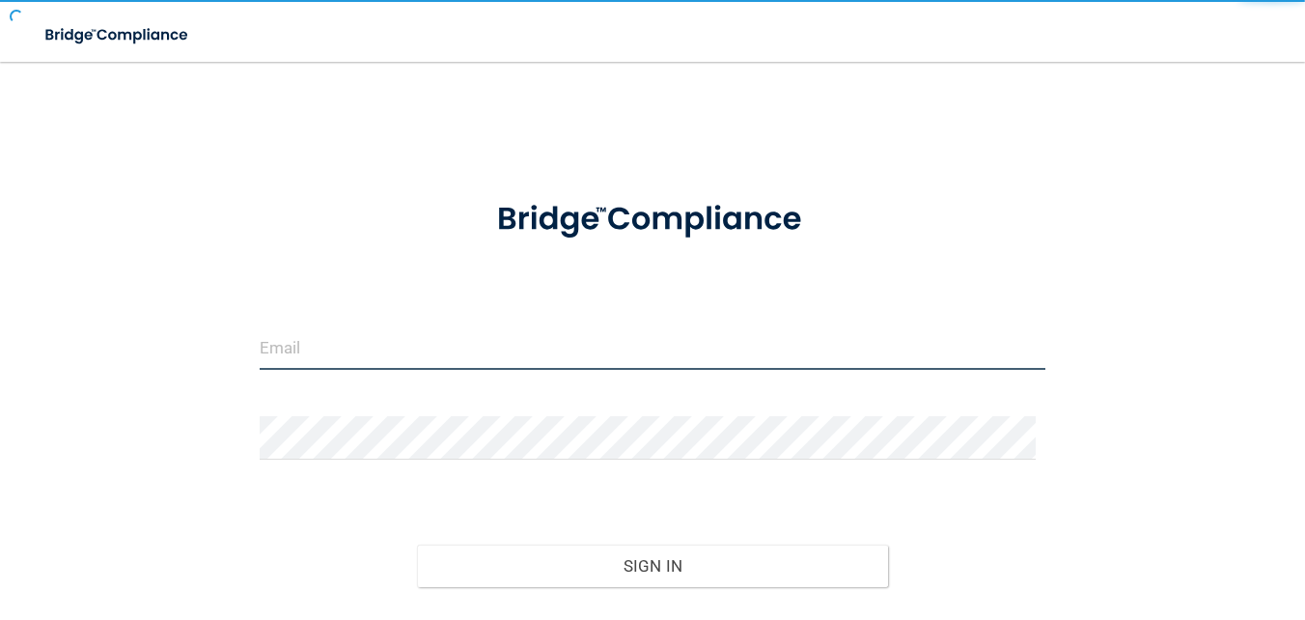
type input "[EMAIL_ADDRESS][DOMAIN_NAME]"
